Goal: Check status: Check status

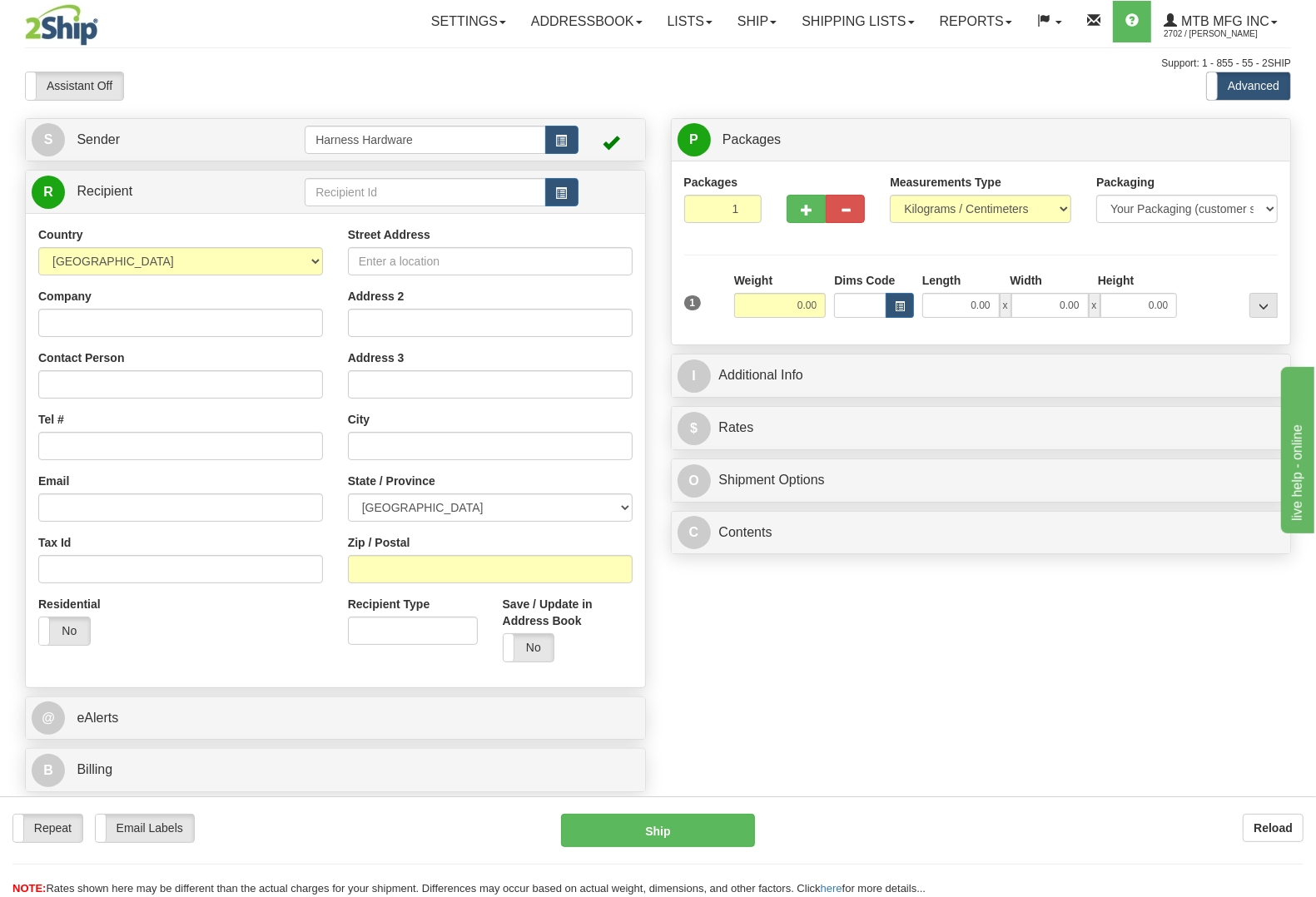
click at [851, 43] on div "Toggle navigation Settings Shipping Preferences Fields Preferences New" at bounding box center [658, 448] width 1316 height 897
click at [847, 19] on link "Shipping lists" at bounding box center [858, 22] width 137 height 41
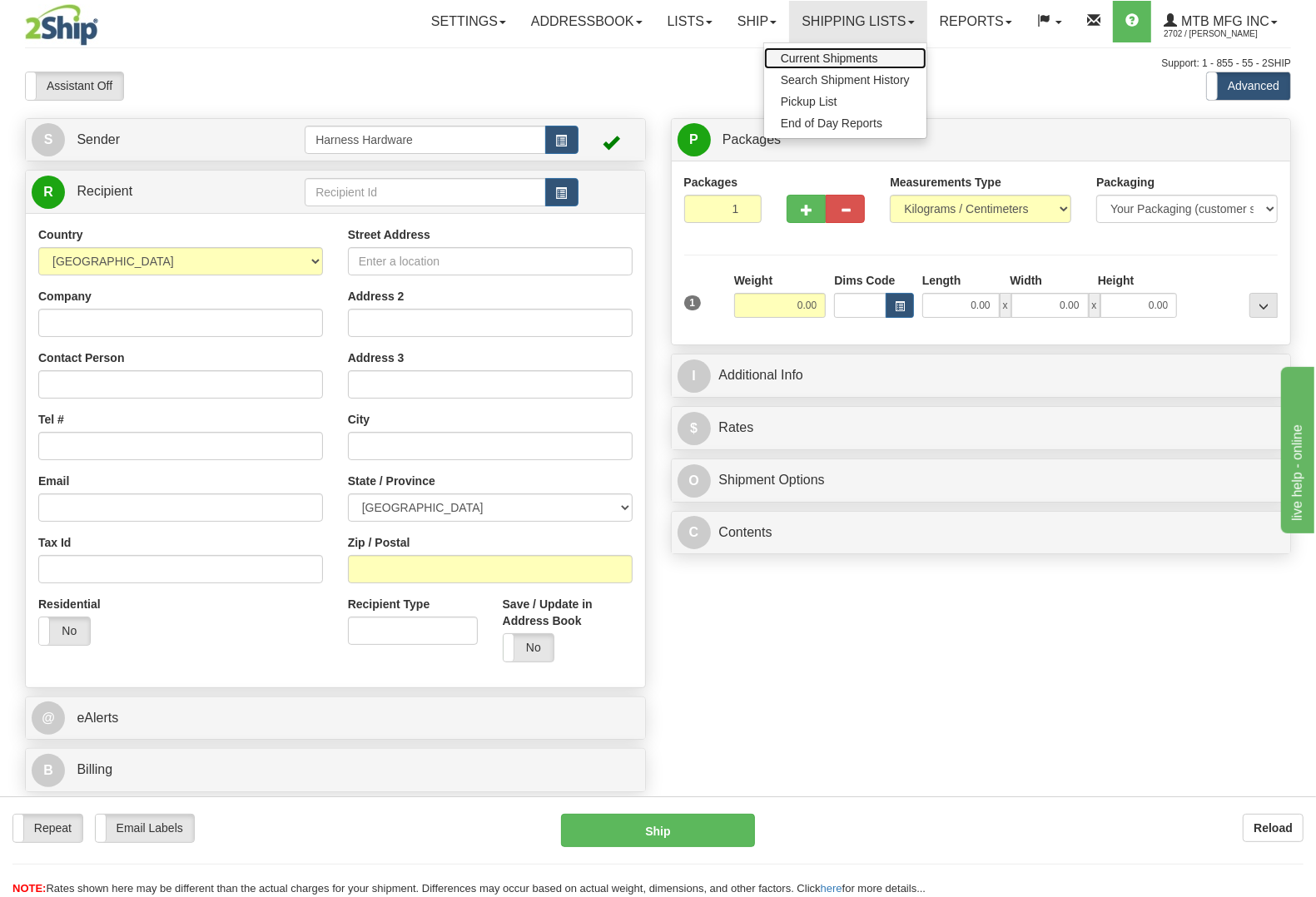
click at [852, 52] on span "Current Shipments" at bounding box center [829, 57] width 97 height 13
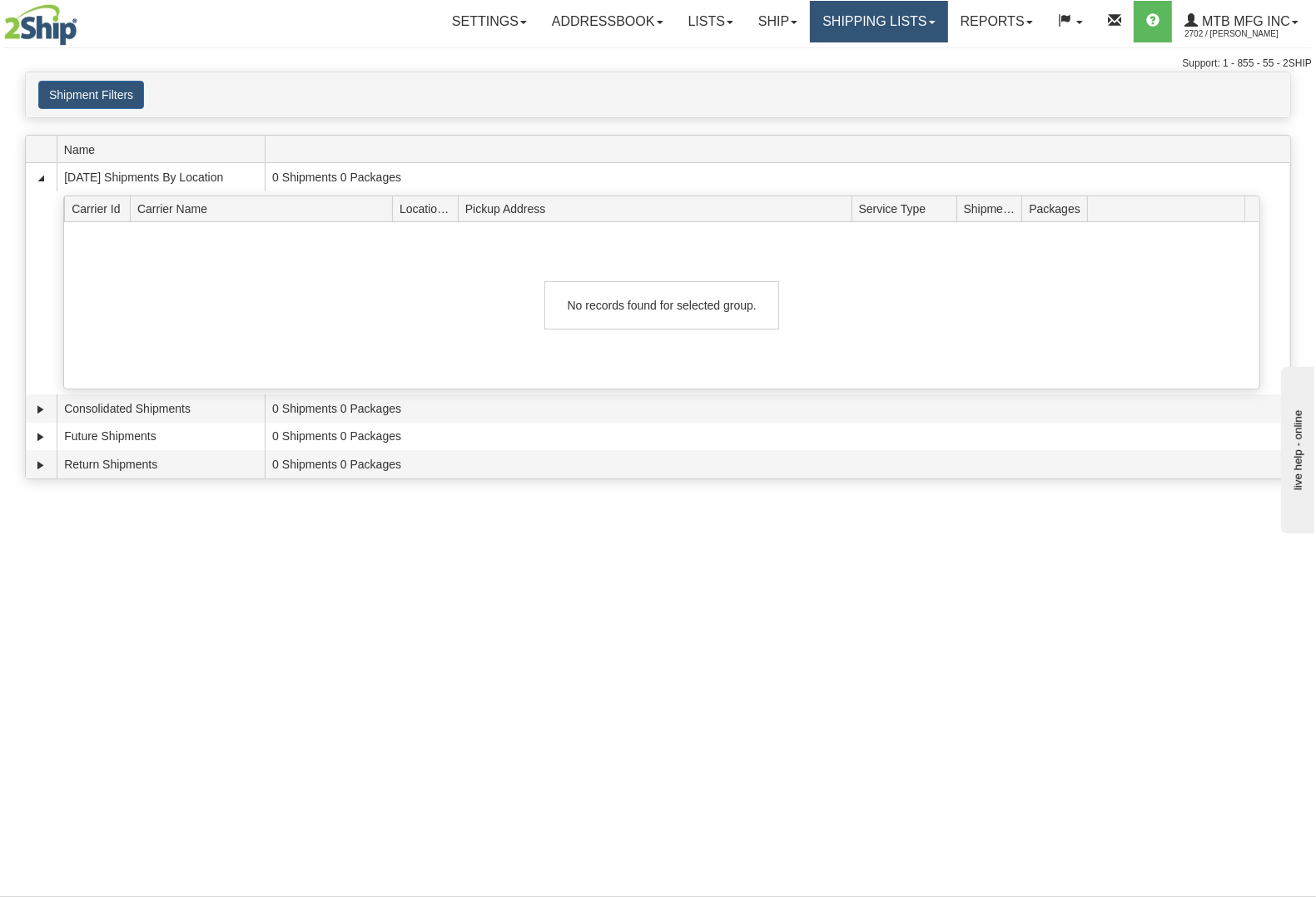
click at [884, 22] on link "Shipping lists" at bounding box center [879, 22] width 137 height 41
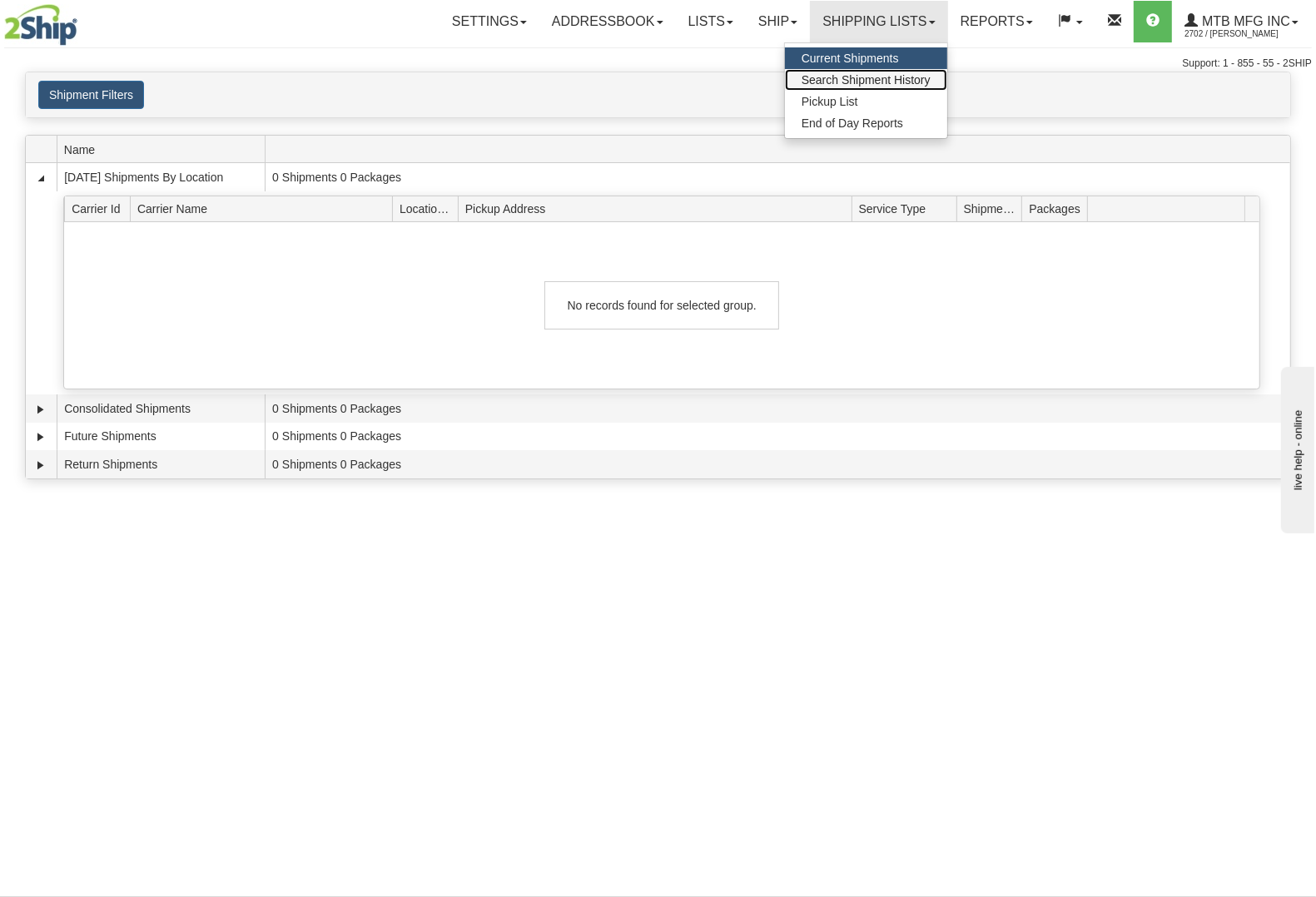
click at [882, 80] on span "Search Shipment History" at bounding box center [867, 80] width 129 height 13
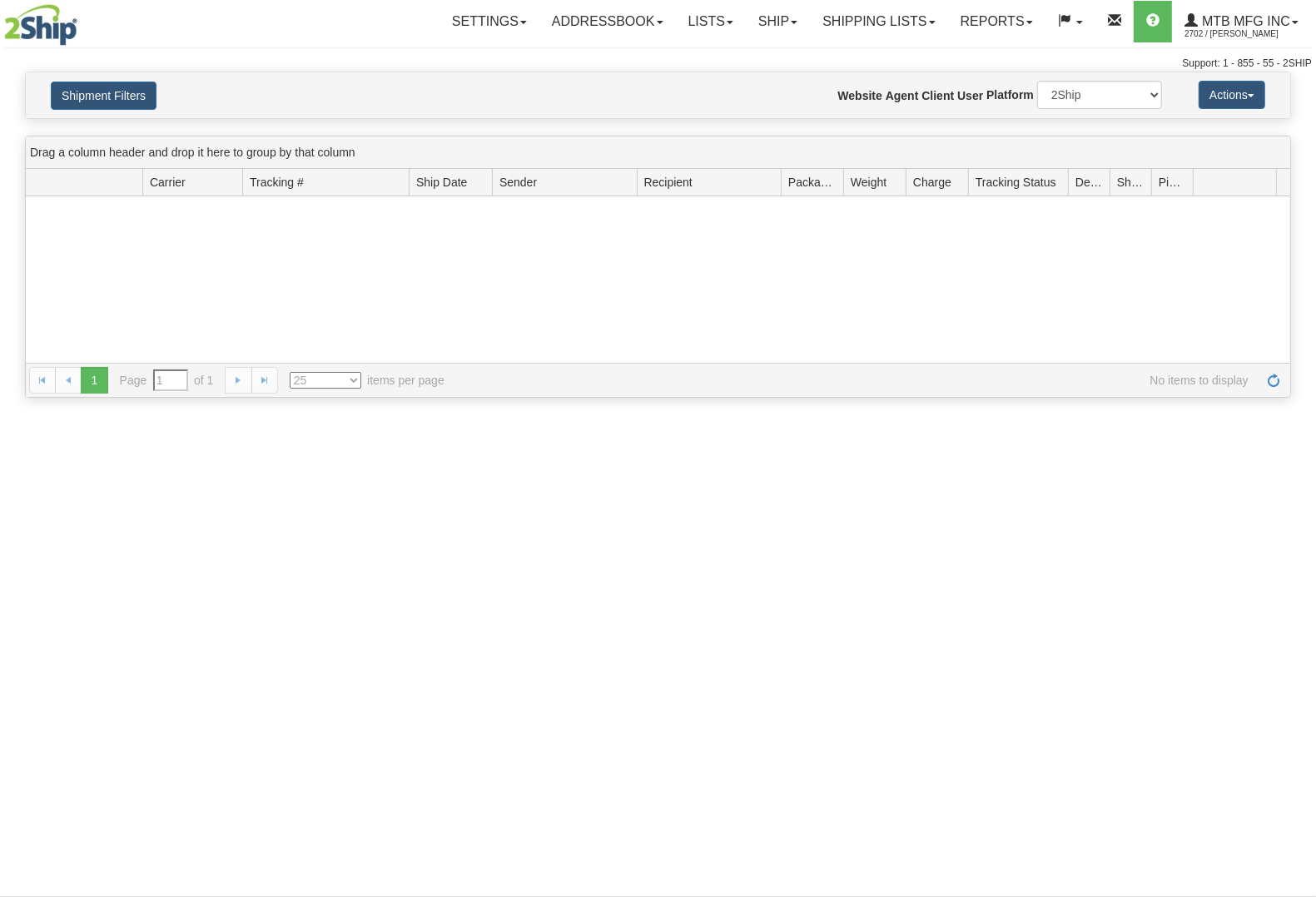
type input "From [DATE] To [DATE]"
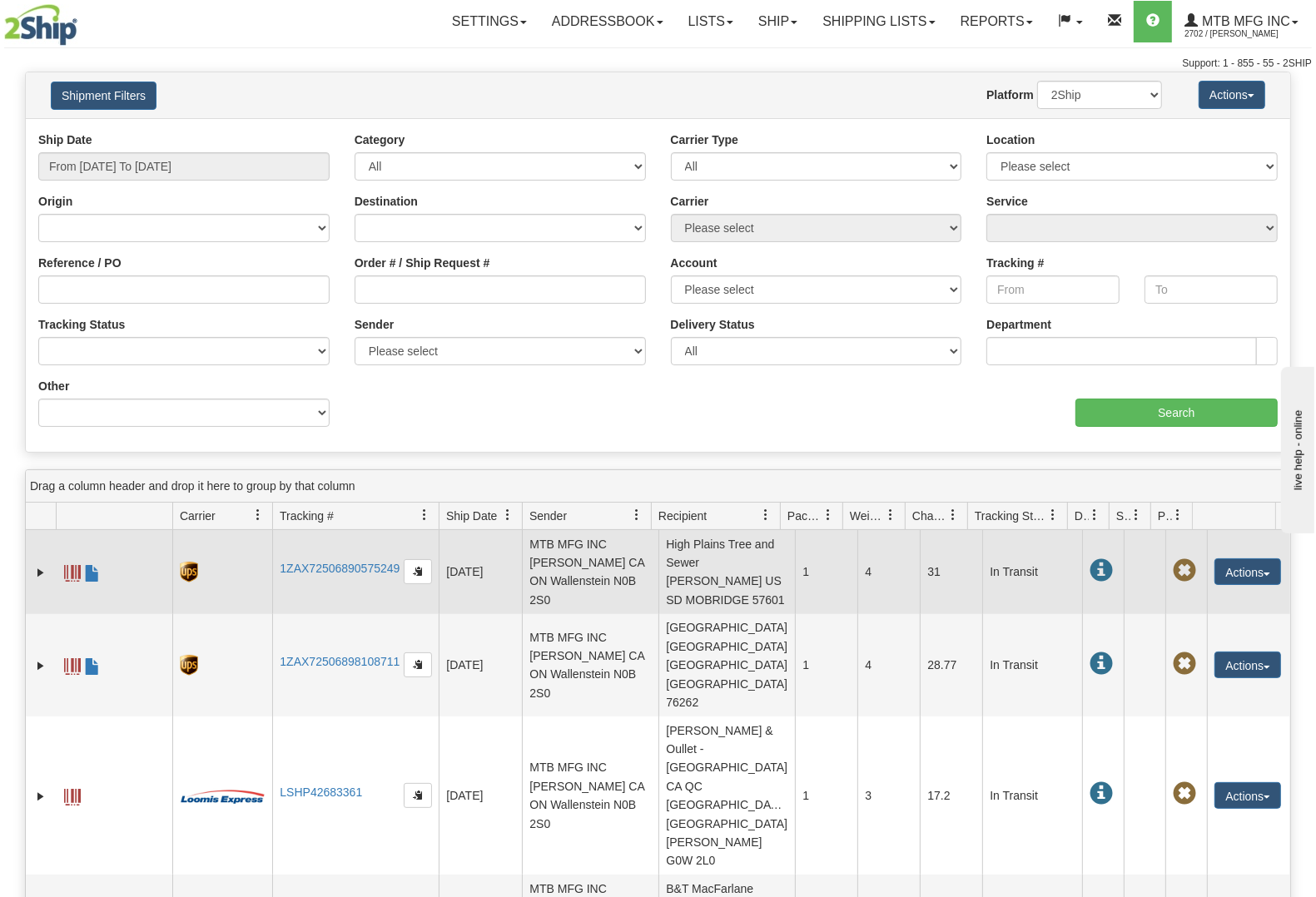
scroll to position [104, 0]
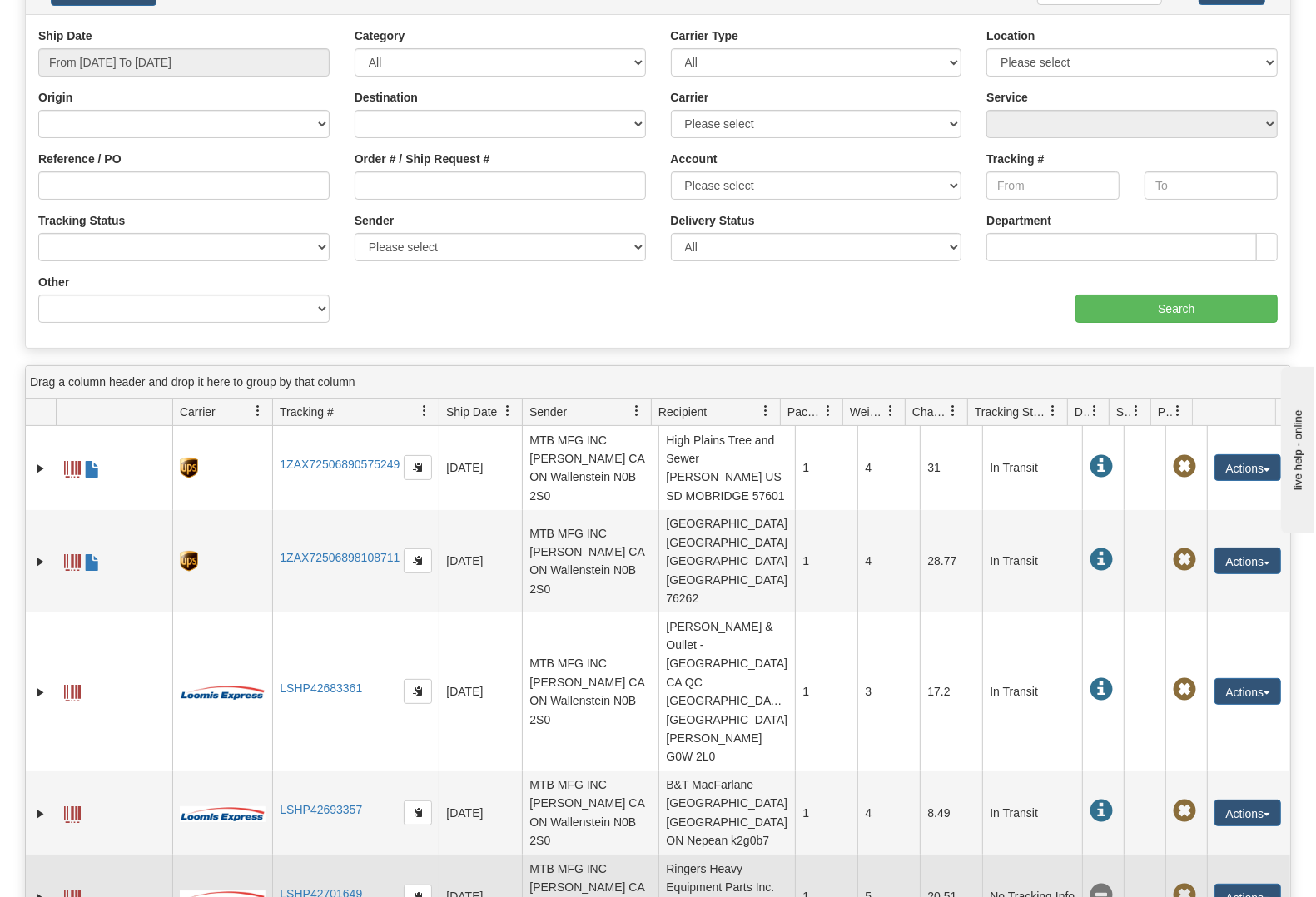
click at [56, 855] on td at bounding box center [114, 897] width 117 height 84
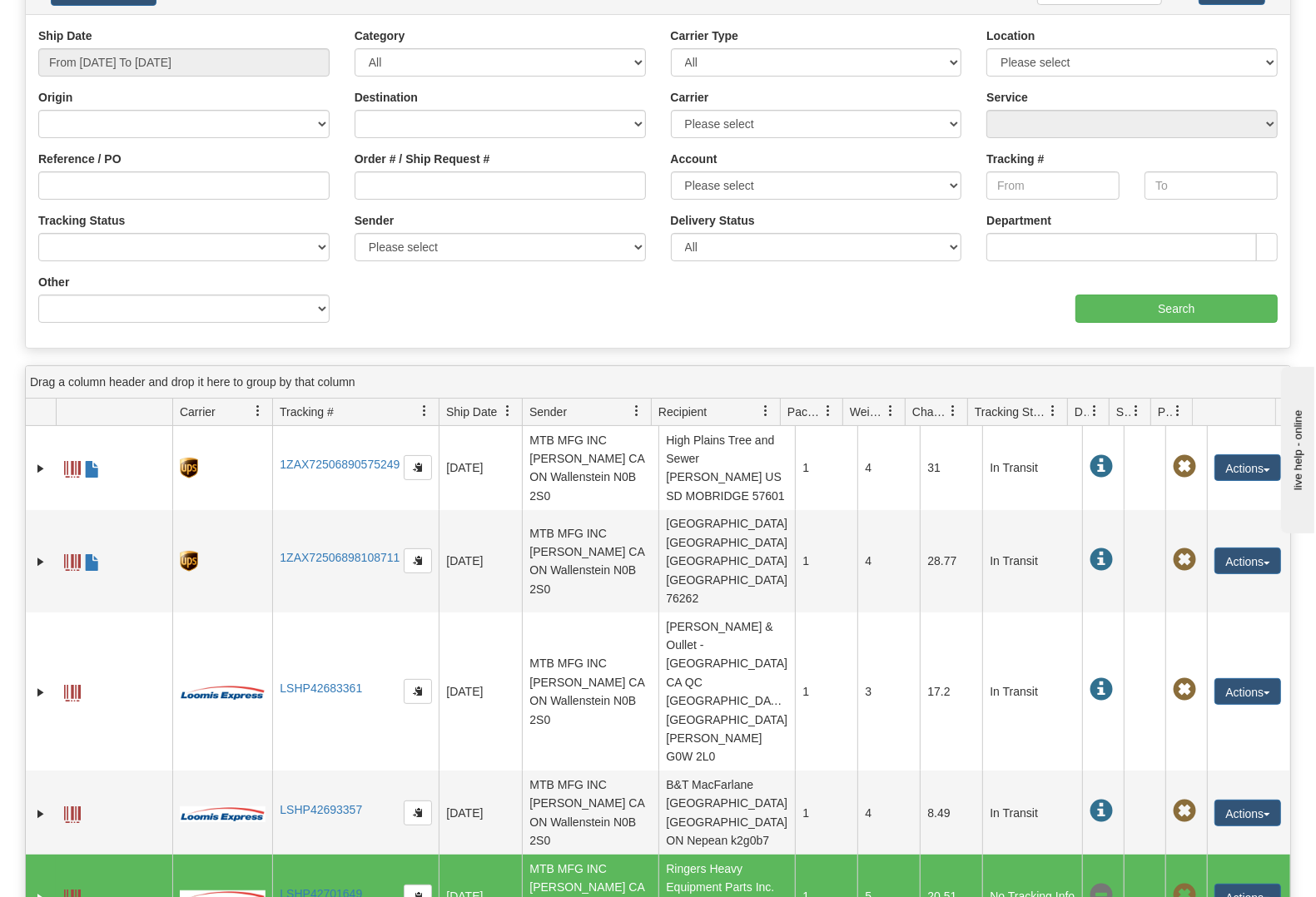
click at [65, 890] on span at bounding box center [72, 898] width 17 height 17
click at [329, 887] on link "LSHP42701649" at bounding box center [321, 893] width 83 height 13
